Goal: Information Seeking & Learning: Learn about a topic

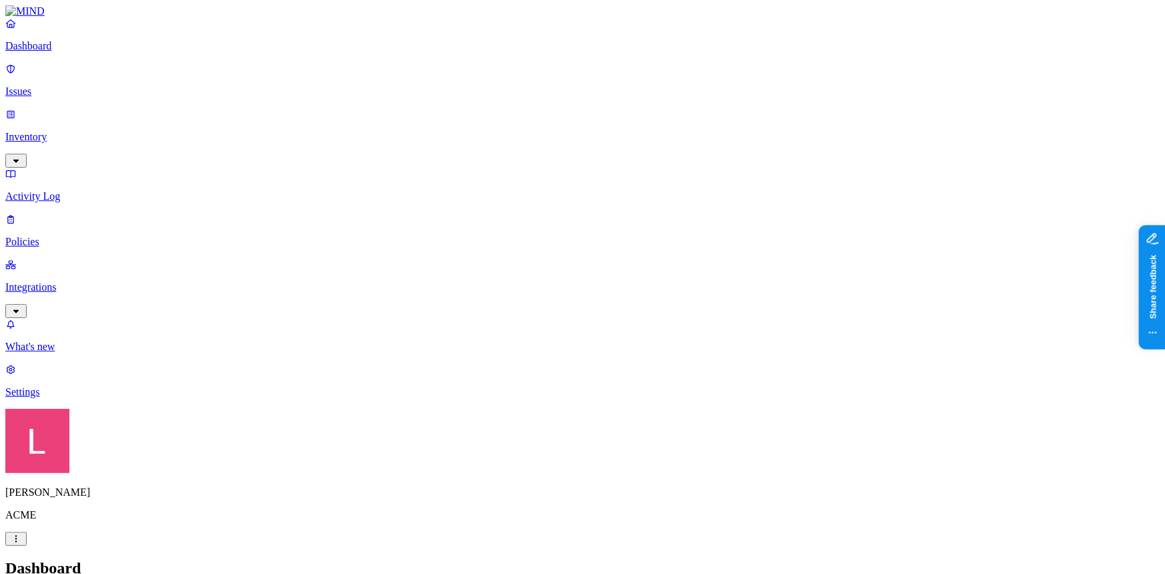
drag, startPoint x: 0, startPoint y: 0, endPoint x: 63, endPoint y: 80, distance: 102.2
click at [63, 85] on p "Issues" at bounding box center [582, 91] width 1155 height 12
click at [47, 236] on p "Policies" at bounding box center [582, 242] width 1155 height 12
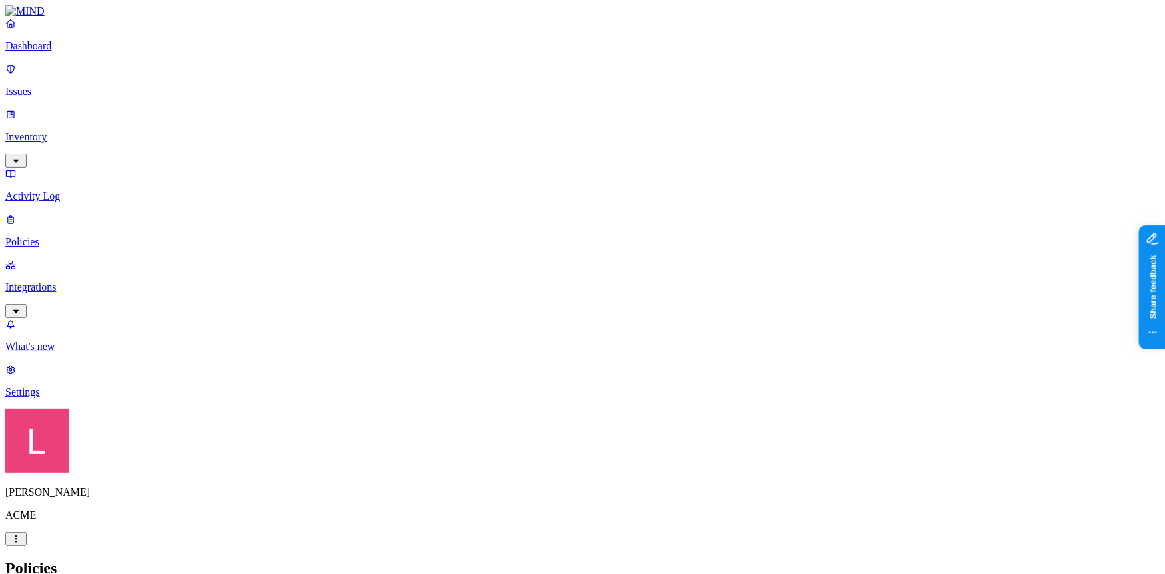
type input "sus"
click at [75, 52] on p "Dashboard" at bounding box center [582, 46] width 1155 height 12
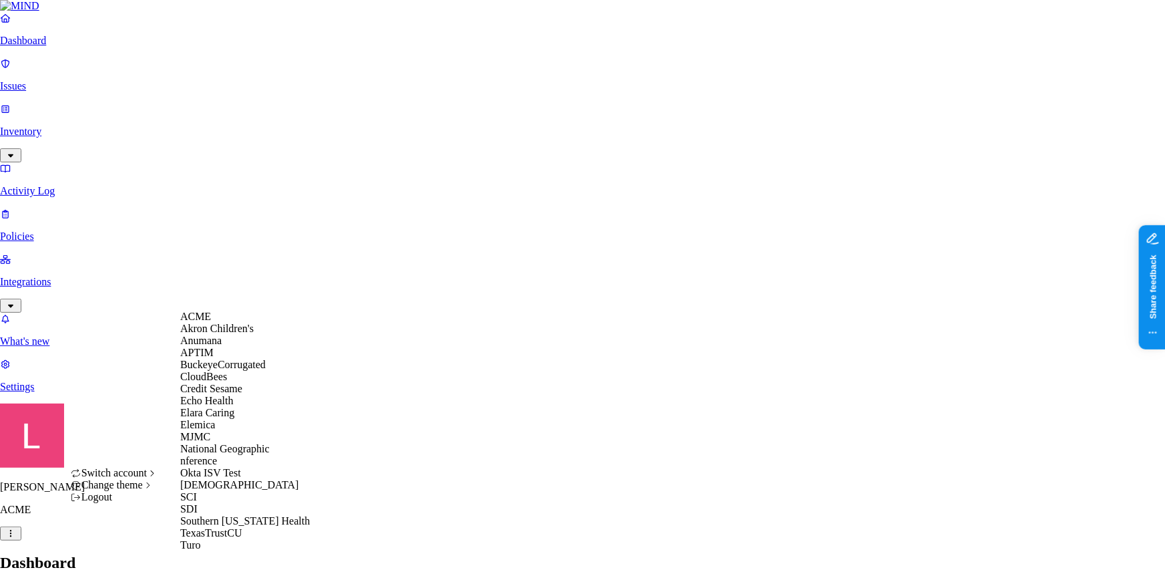
scroll to position [182, 0]
click at [234, 479] on div "Samsara" at bounding box center [245, 485] width 130 height 12
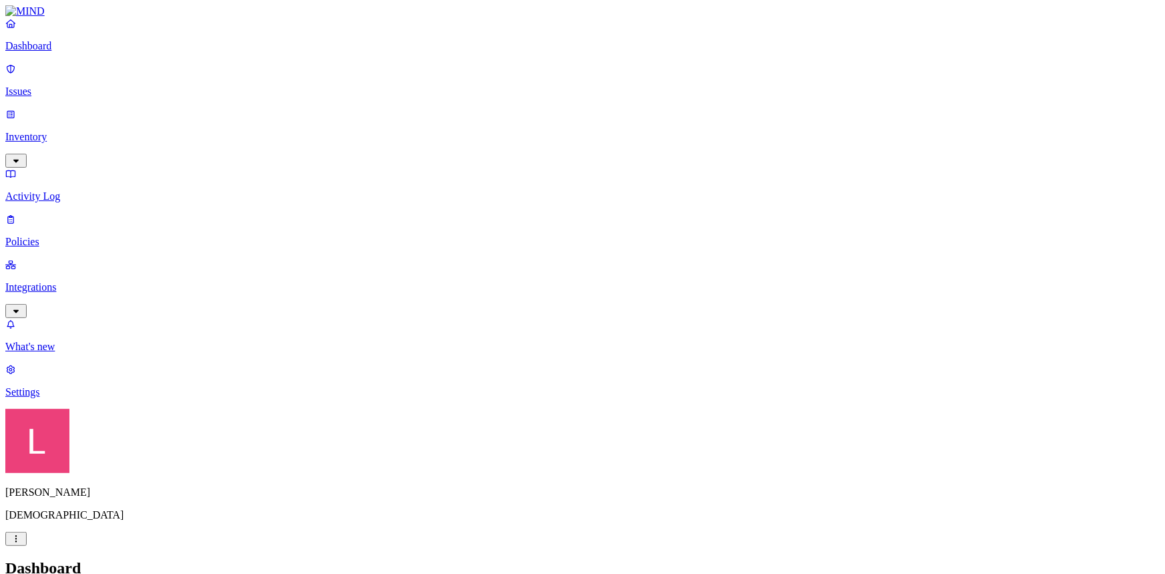
click at [76, 398] on p "Settings" at bounding box center [582, 392] width 1155 height 12
click at [93, 52] on p "Dashboard" at bounding box center [582, 46] width 1155 height 12
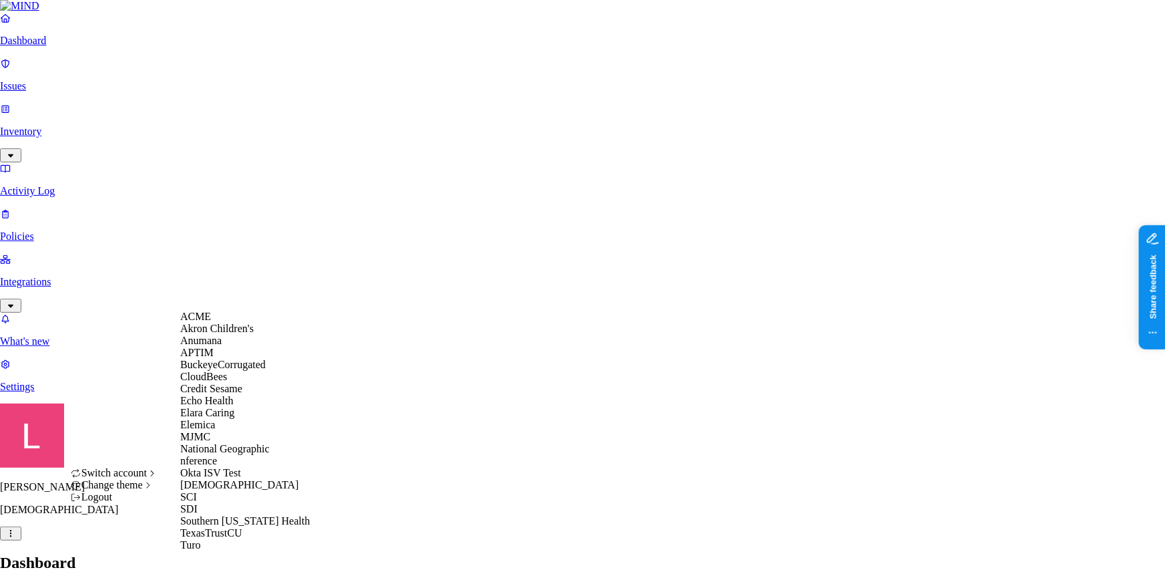
scroll to position [230, 0]
click at [227, 491] on div "SCI" at bounding box center [245, 497] width 130 height 12
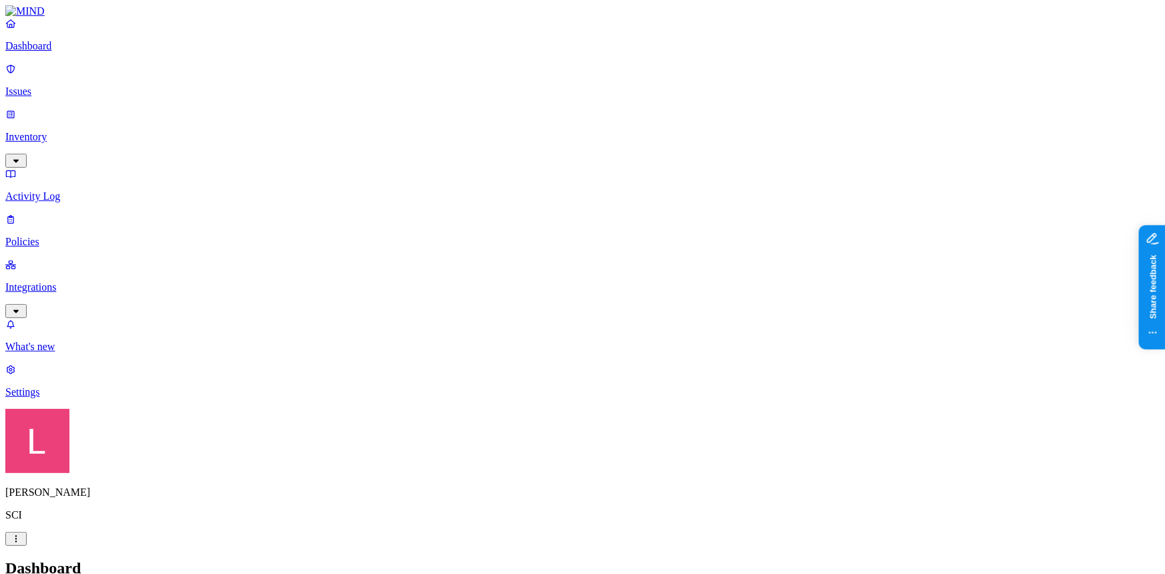
drag, startPoint x: 97, startPoint y: 107, endPoint x: 142, endPoint y: 100, distance: 46.0
click at [97, 131] on p "Inventory" at bounding box center [582, 137] width 1155 height 12
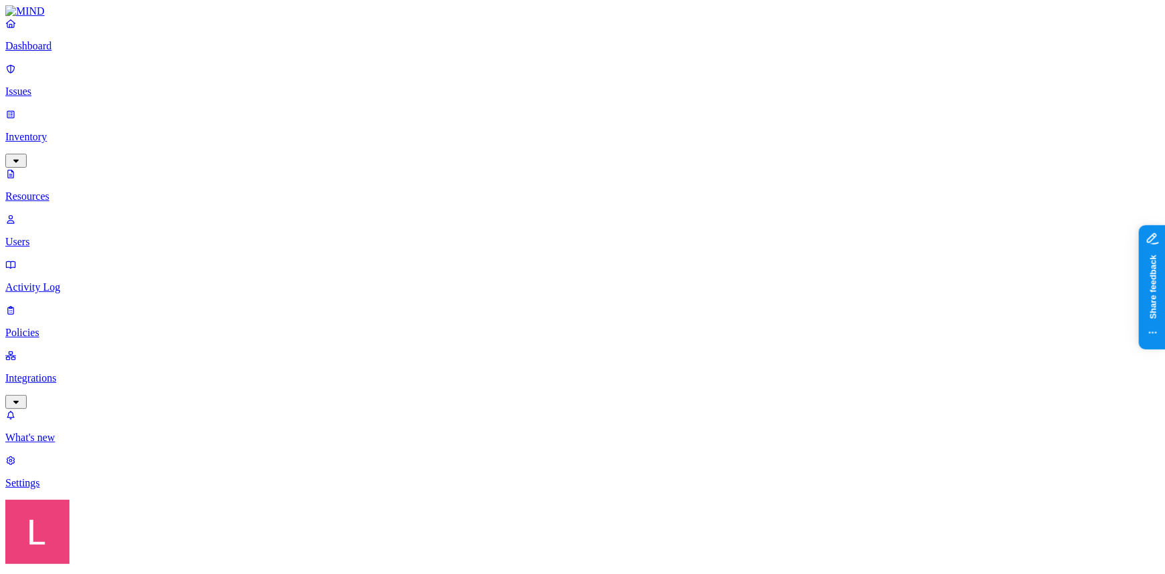
click at [477, 77] on div "PII" at bounding box center [477, 85] width 0 height 37
click at [477, 114] on button "button" at bounding box center [482, 116] width 11 height 4
click at [477, 144] on div "Secrets" at bounding box center [477, 162] width 0 height 37
click at [477, 146] on div "Secrets" at bounding box center [477, 165] width 0 height 39
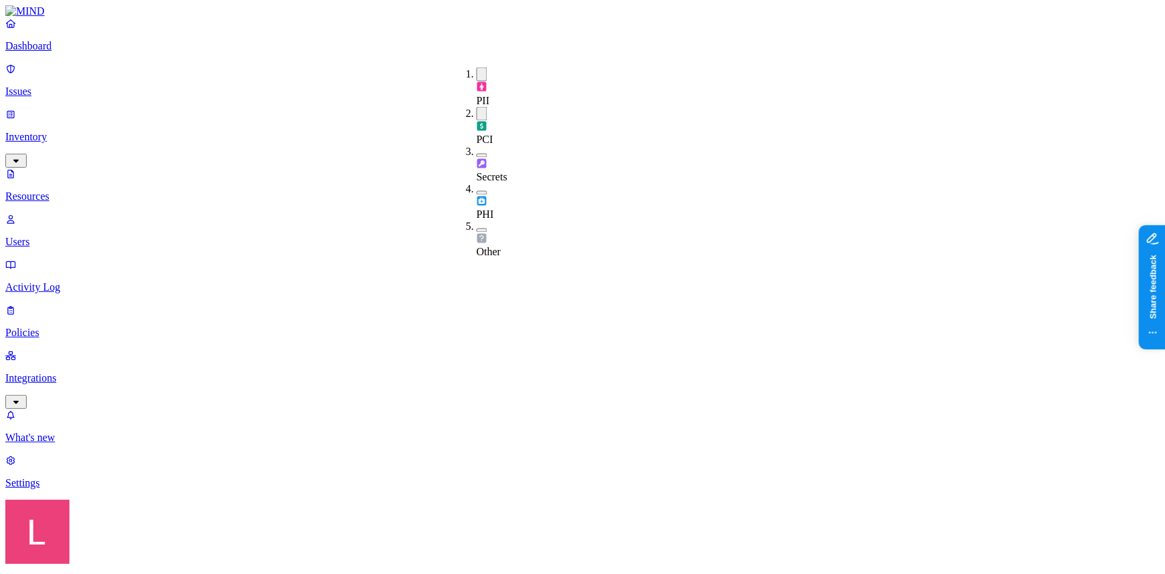
click at [477, 146] on div "Secrets" at bounding box center [477, 164] width 0 height 37
click at [477, 193] on button "button" at bounding box center [482, 195] width 11 height 4
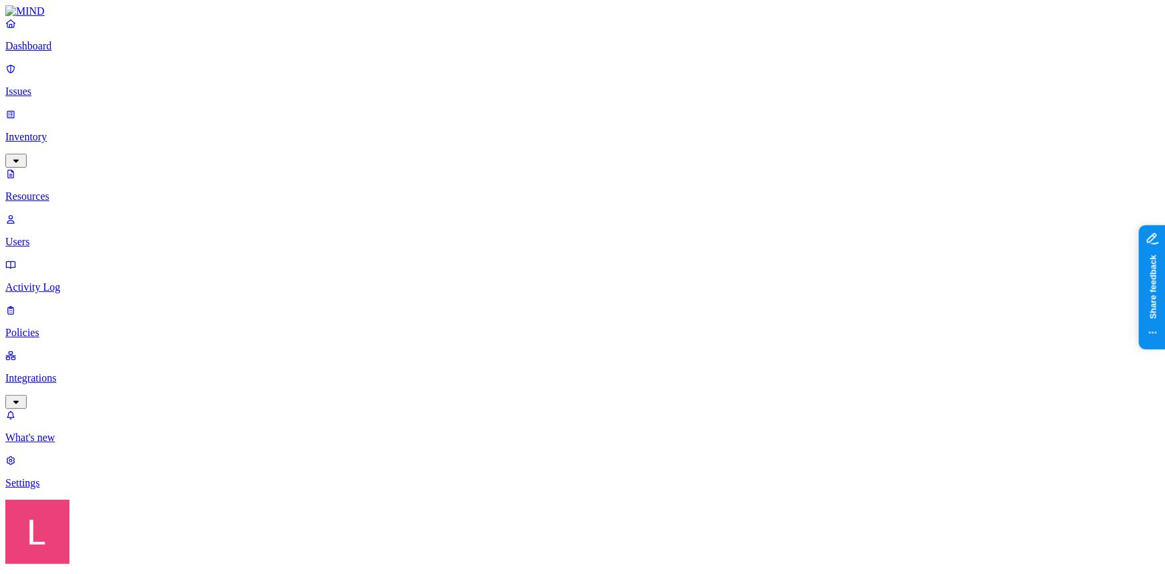
click at [477, 70] on button "button" at bounding box center [482, 74] width 11 height 14
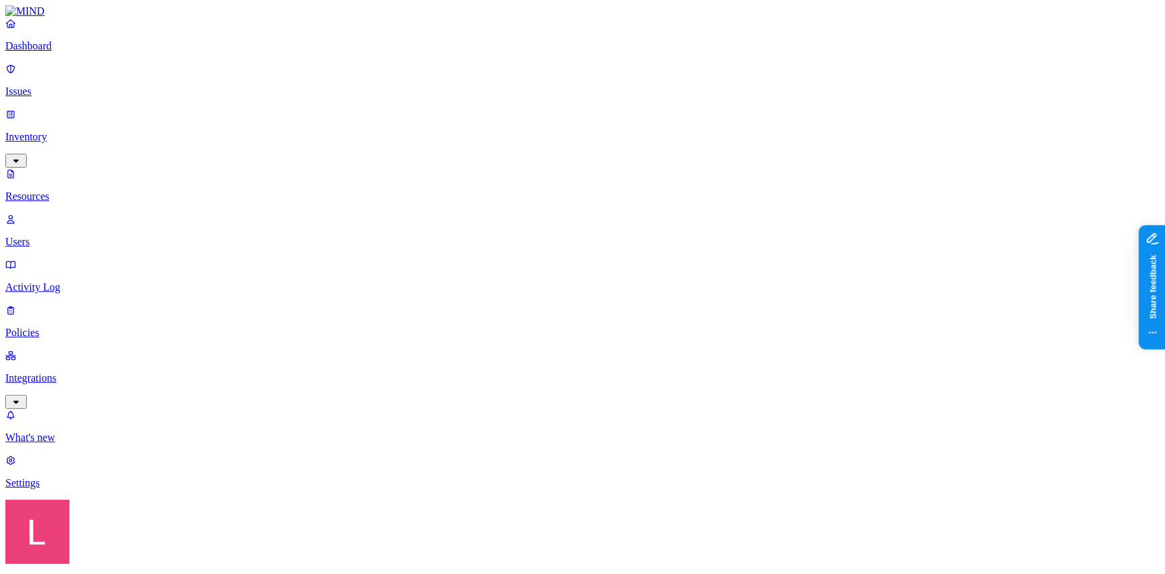
click at [477, 230] on button "button" at bounding box center [482, 232] width 11 height 4
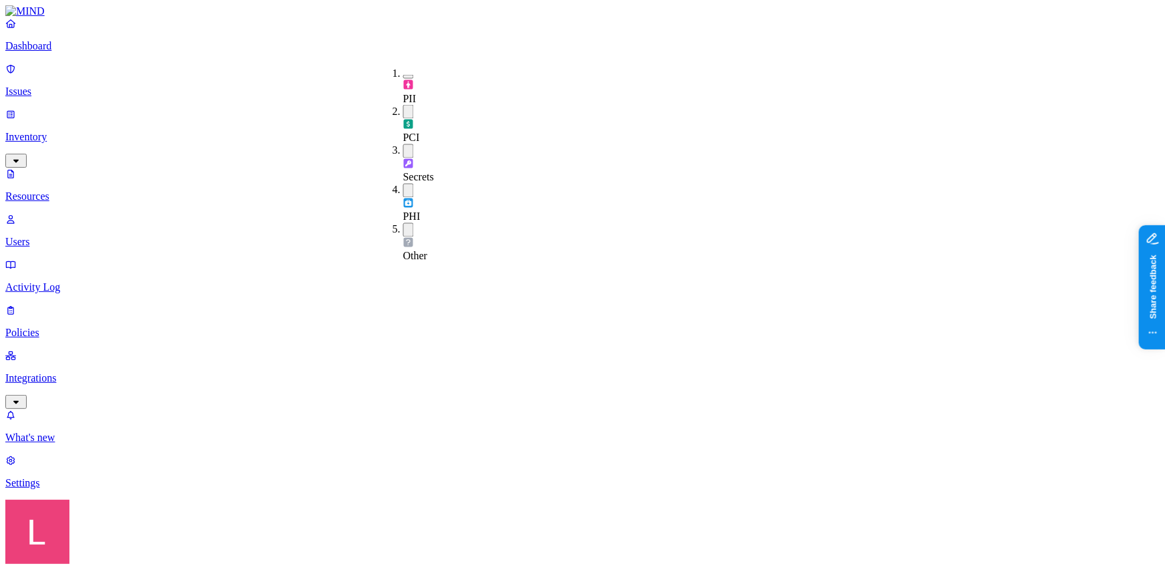
click at [403, 105] on div "PCI" at bounding box center [403, 124] width 0 height 39
click at [403, 144] on div "Secrets" at bounding box center [403, 163] width 0 height 39
click at [403, 184] on button "button" at bounding box center [408, 191] width 11 height 14
click at [403, 223] on button "button" at bounding box center [408, 230] width 11 height 14
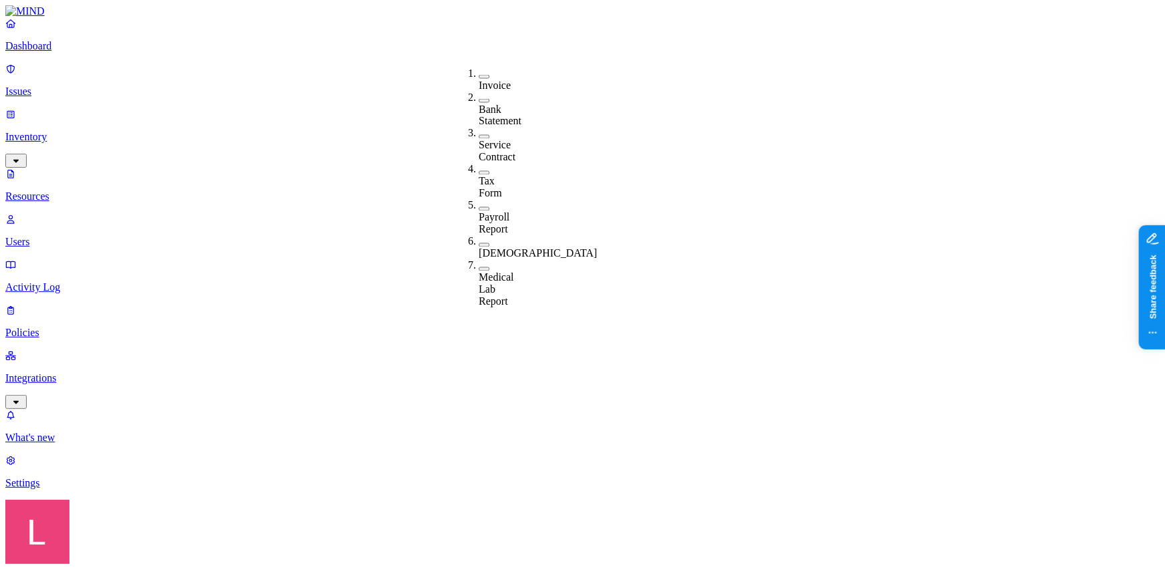
click at [479, 75] on button "button" at bounding box center [484, 77] width 11 height 4
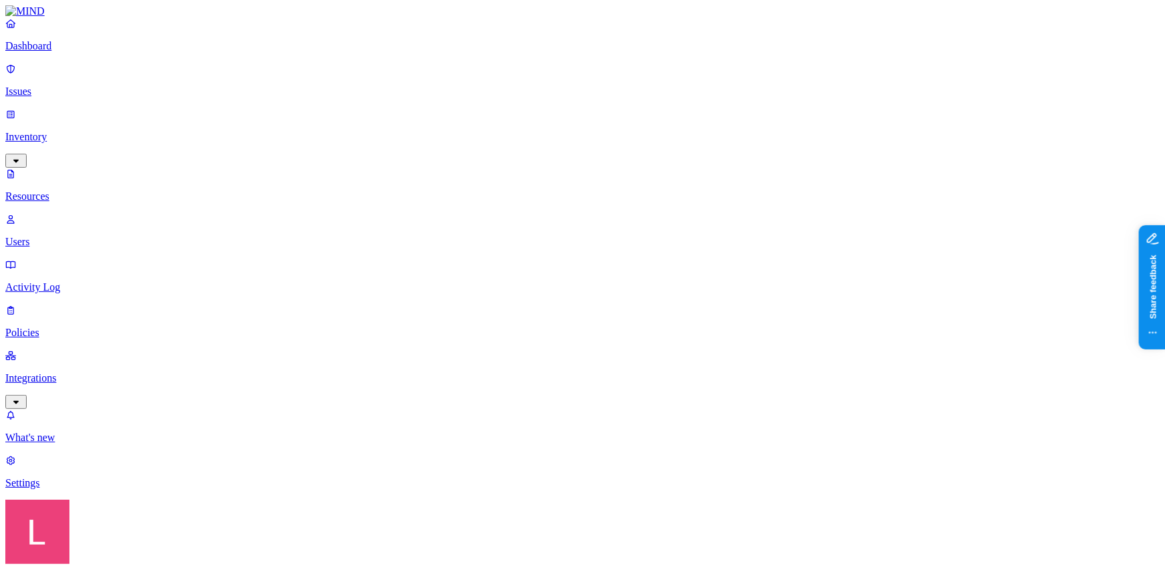
click at [88, 489] on p "Settings" at bounding box center [582, 483] width 1155 height 12
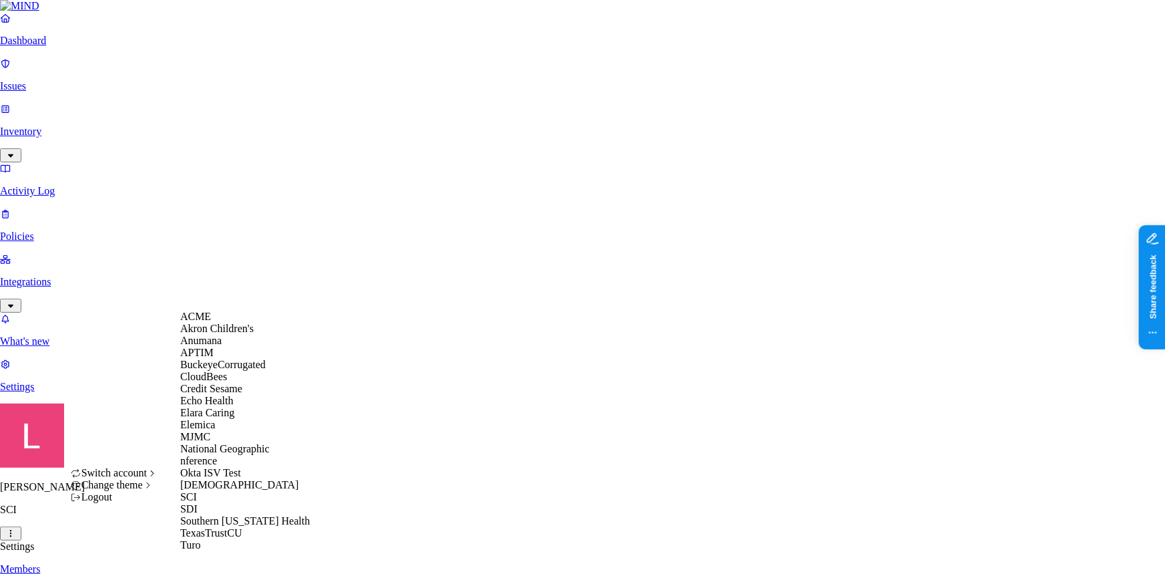
scroll to position [47, 0]
click at [218, 350] on div "APTIM" at bounding box center [245, 353] width 130 height 12
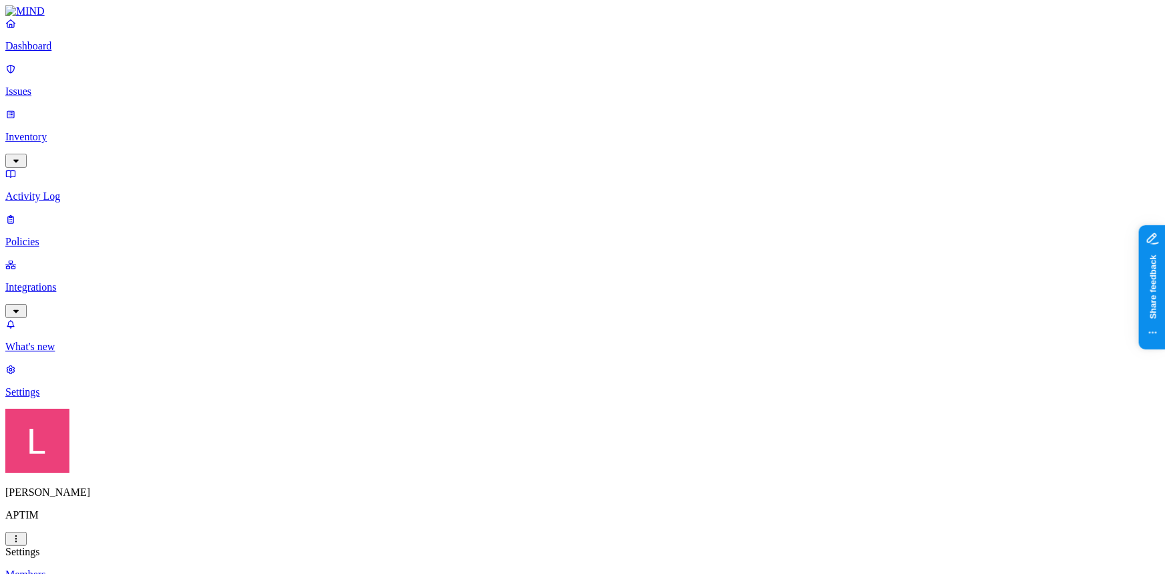
click at [124, 546] on div "Landen Brown APTIM" at bounding box center [582, 477] width 1155 height 137
click at [127, 554] on html "Dashboard Issues Inventory Activity Log Policies Integrations What's new 1 Sett…" at bounding box center [582, 457] width 1165 height 915
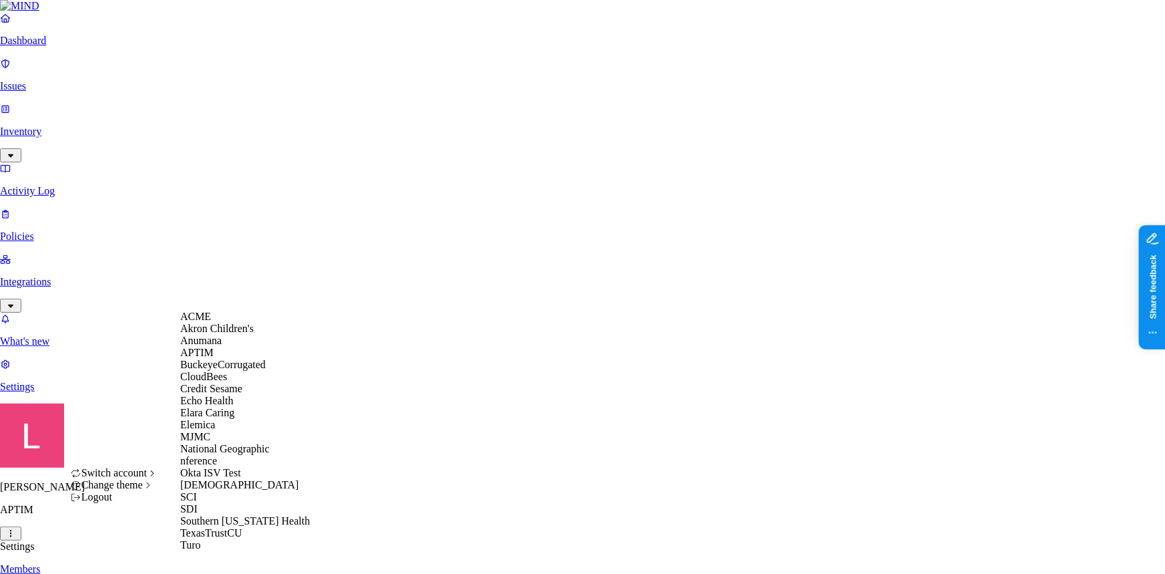
scroll to position [131, 0]
click at [220, 503] on div "SCI" at bounding box center [245, 497] width 130 height 12
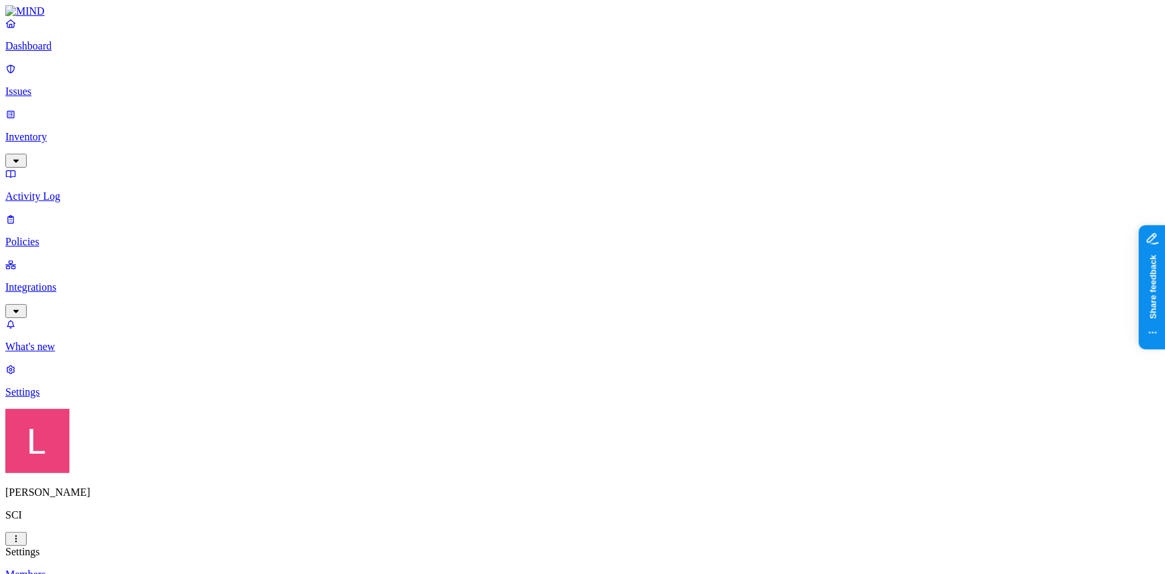
click at [39, 51] on link "Dashboard" at bounding box center [582, 34] width 1155 height 35
